Goal: Task Accomplishment & Management: Use online tool/utility

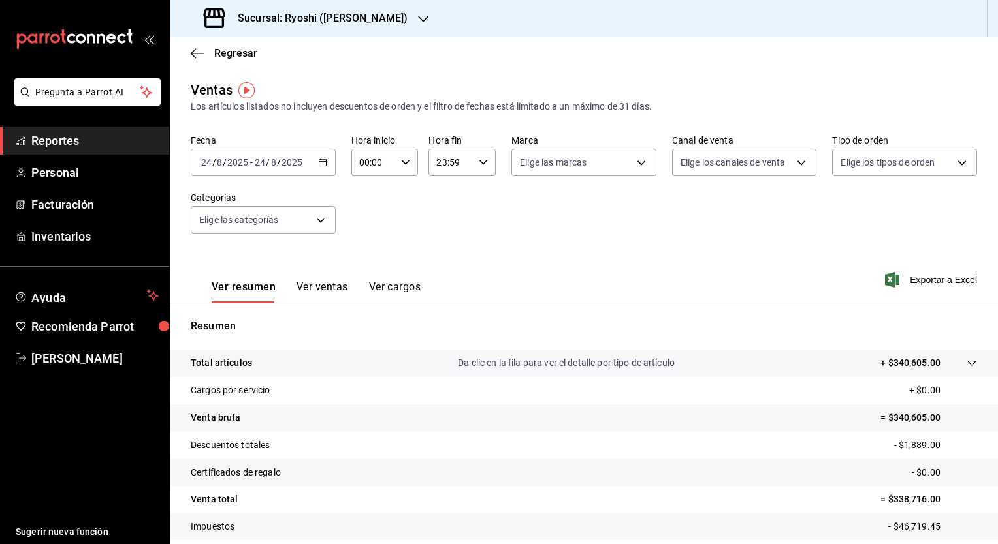
click at [321, 159] on icon "button" at bounding box center [322, 162] width 9 height 9
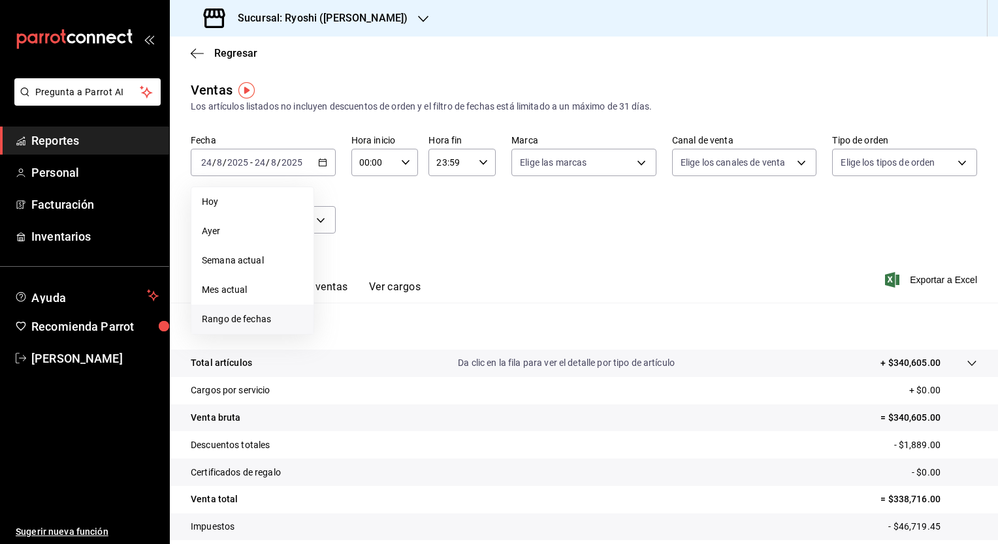
click at [251, 317] on span "Rango de fechas" at bounding box center [252, 320] width 101 height 14
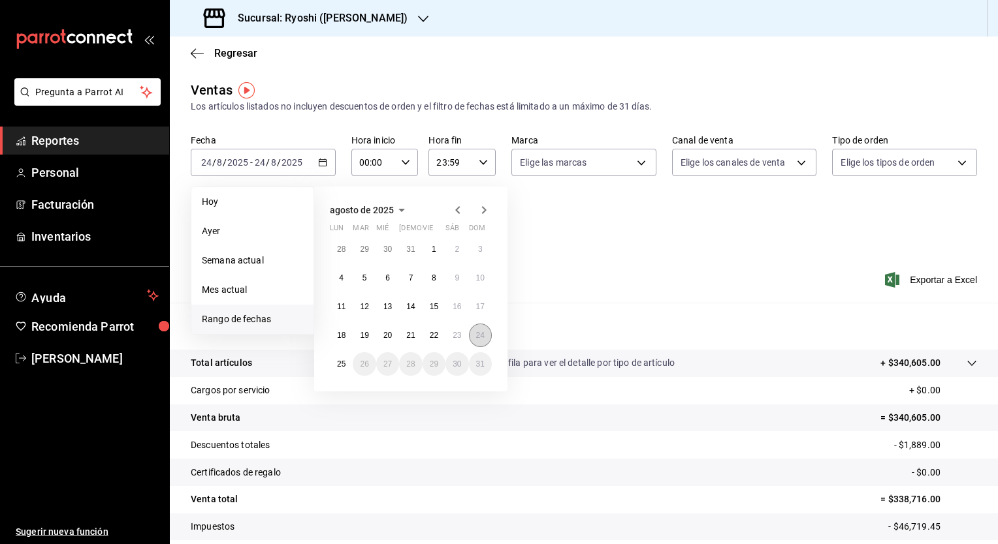
click at [483, 332] on abbr "24" at bounding box center [480, 335] width 8 height 9
click at [340, 367] on abbr "25" at bounding box center [341, 364] width 8 height 9
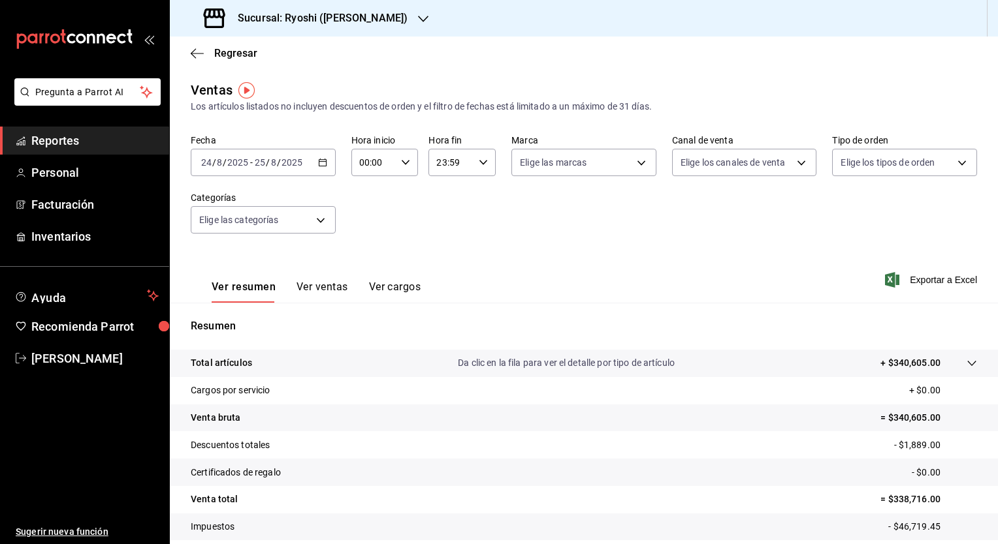
click at [407, 161] on icon "button" at bounding box center [405, 162] width 9 height 9
click at [368, 278] on span "05" at bounding box center [366, 277] width 12 height 10
type input "05:00"
click at [479, 163] on div at bounding box center [499, 272] width 998 height 544
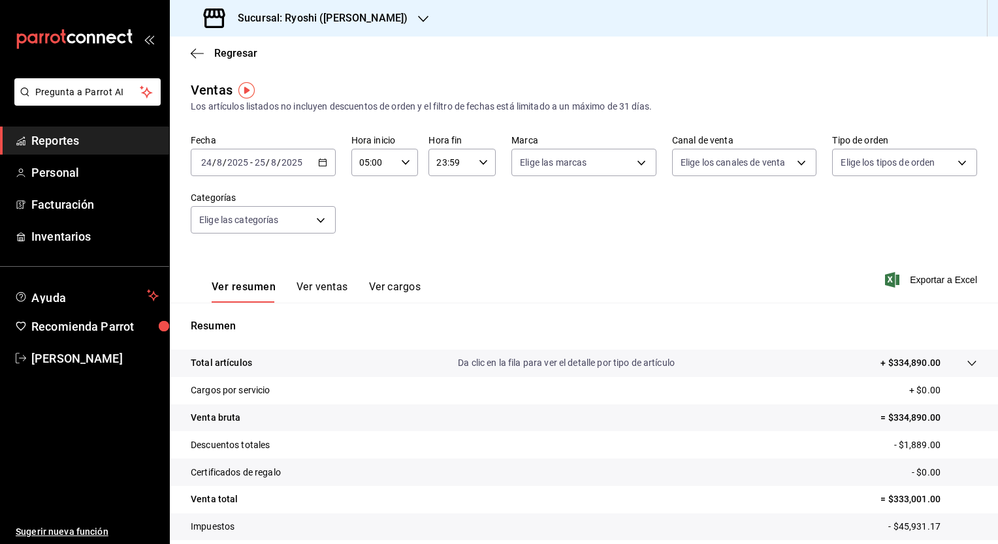
click at [479, 163] on \(Stroke\) "button" at bounding box center [483, 162] width 8 height 5
click at [447, 226] on span "04" at bounding box center [442, 226] width 12 height 10
type input "04:59"
click at [717, 228] on div at bounding box center [499, 272] width 998 height 544
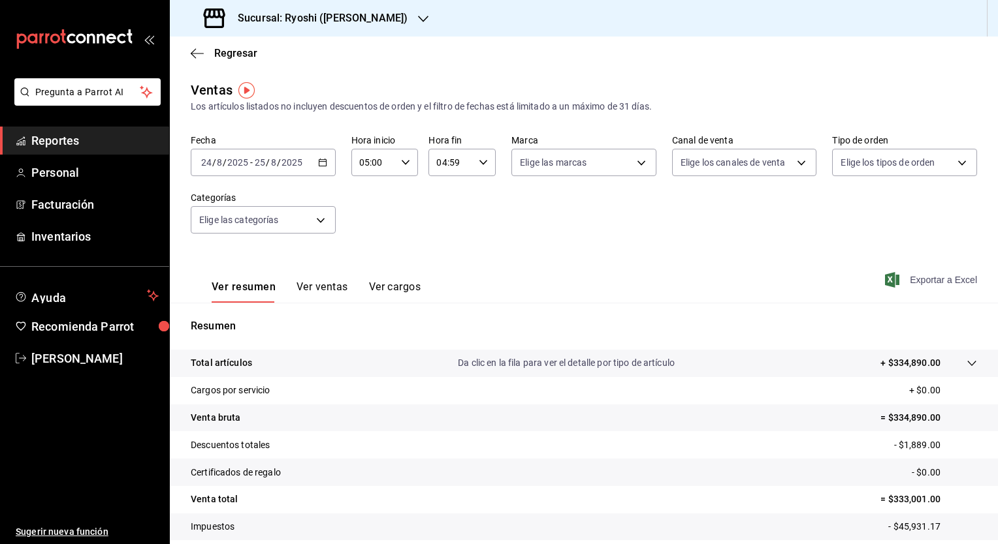
click at [944, 281] on span "Exportar a Excel" at bounding box center [931, 280] width 89 height 16
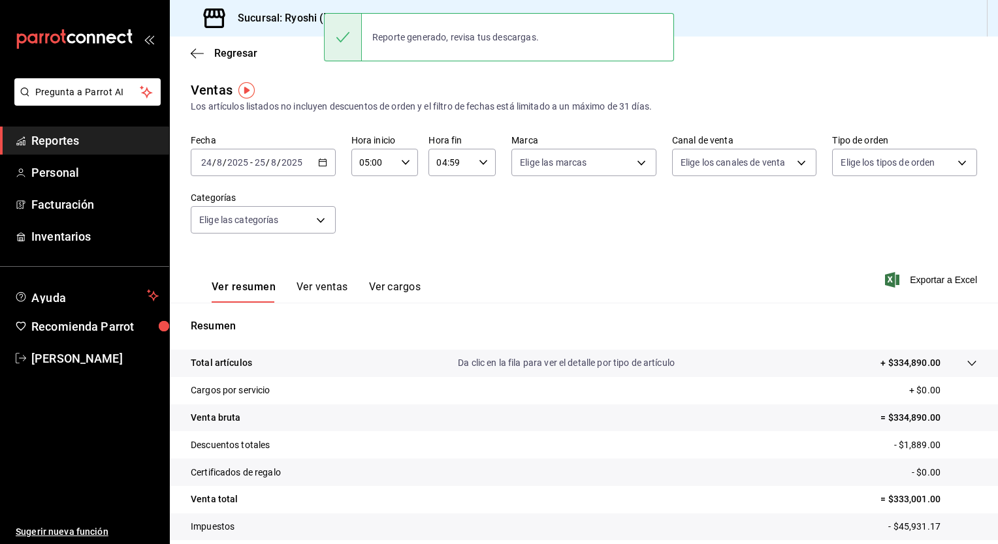
click at [428, 216] on div "Fecha [DATE] [DATE] - [DATE] [DATE] Hora inicio 05:00 Hora inicio Hora fin 04:5…" at bounding box center [584, 191] width 786 height 115
